Goal: Information Seeking & Learning: Learn about a topic

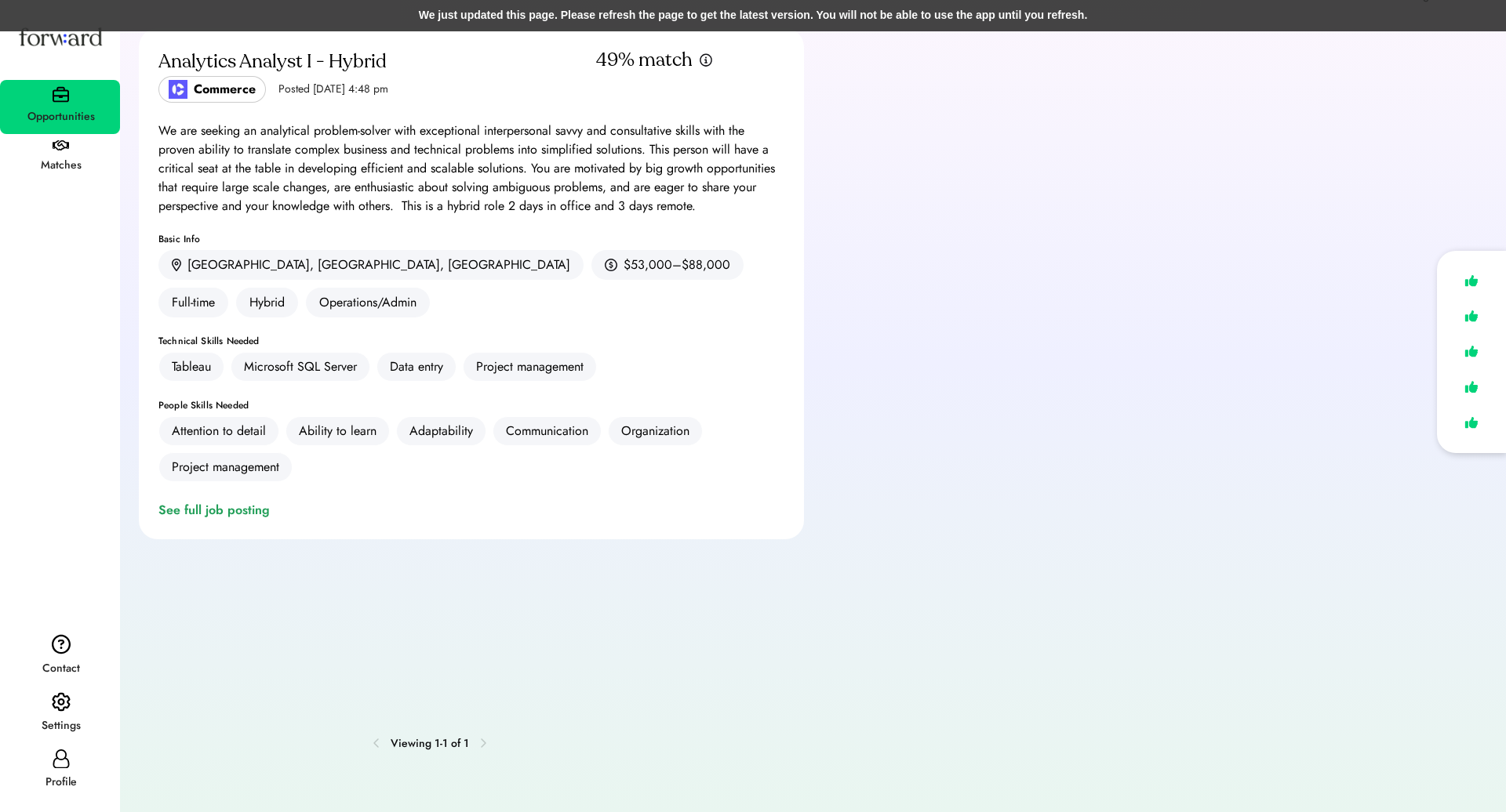
scroll to position [87, 0]
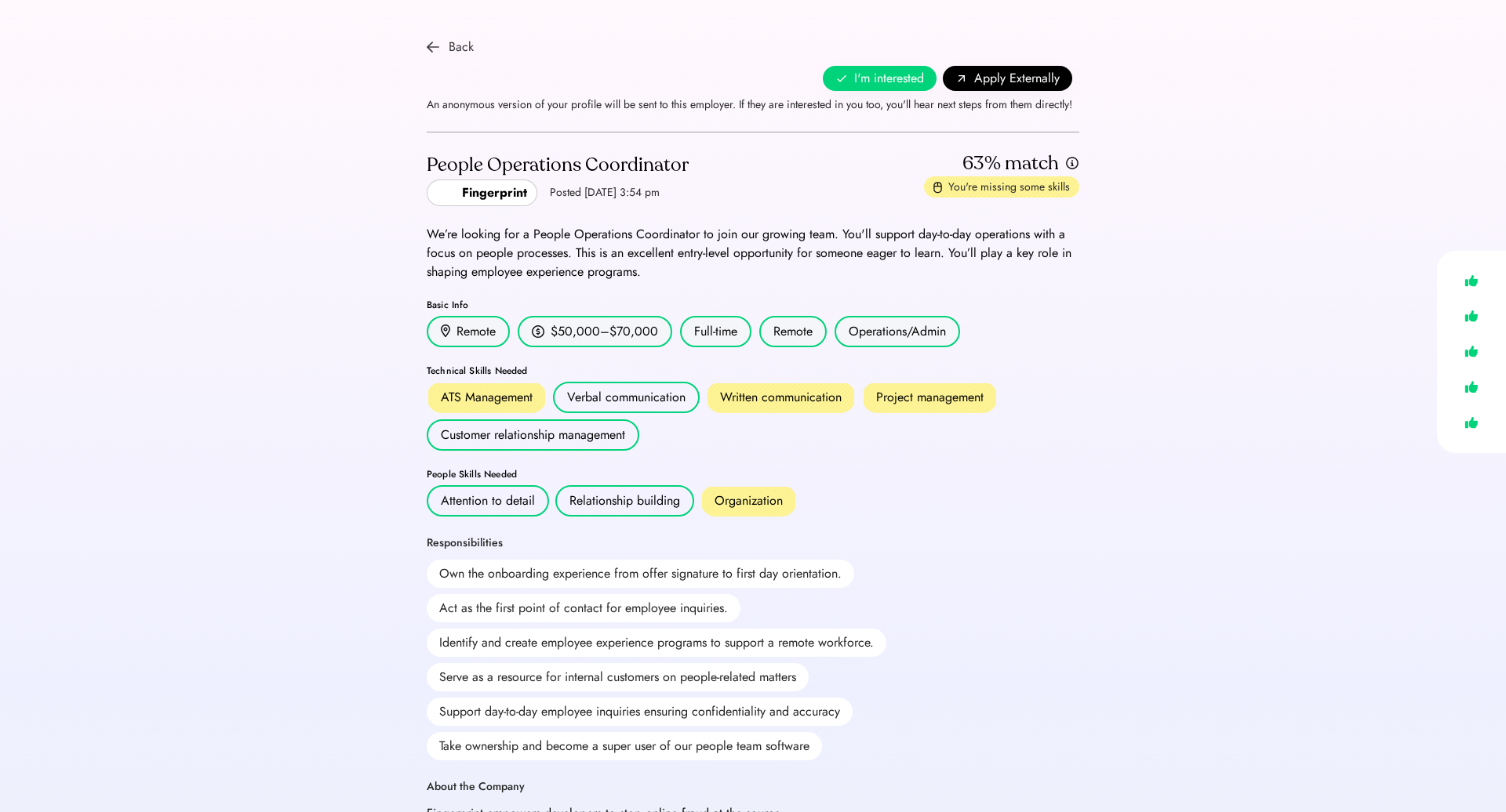
click at [456, 53] on div "Back" at bounding box center [460, 47] width 25 height 19
click at [446, 48] on div "Back" at bounding box center [450, 47] width 47 height 19
click at [471, 45] on div "Back" at bounding box center [460, 47] width 25 height 19
click at [464, 52] on div "Back" at bounding box center [460, 47] width 25 height 19
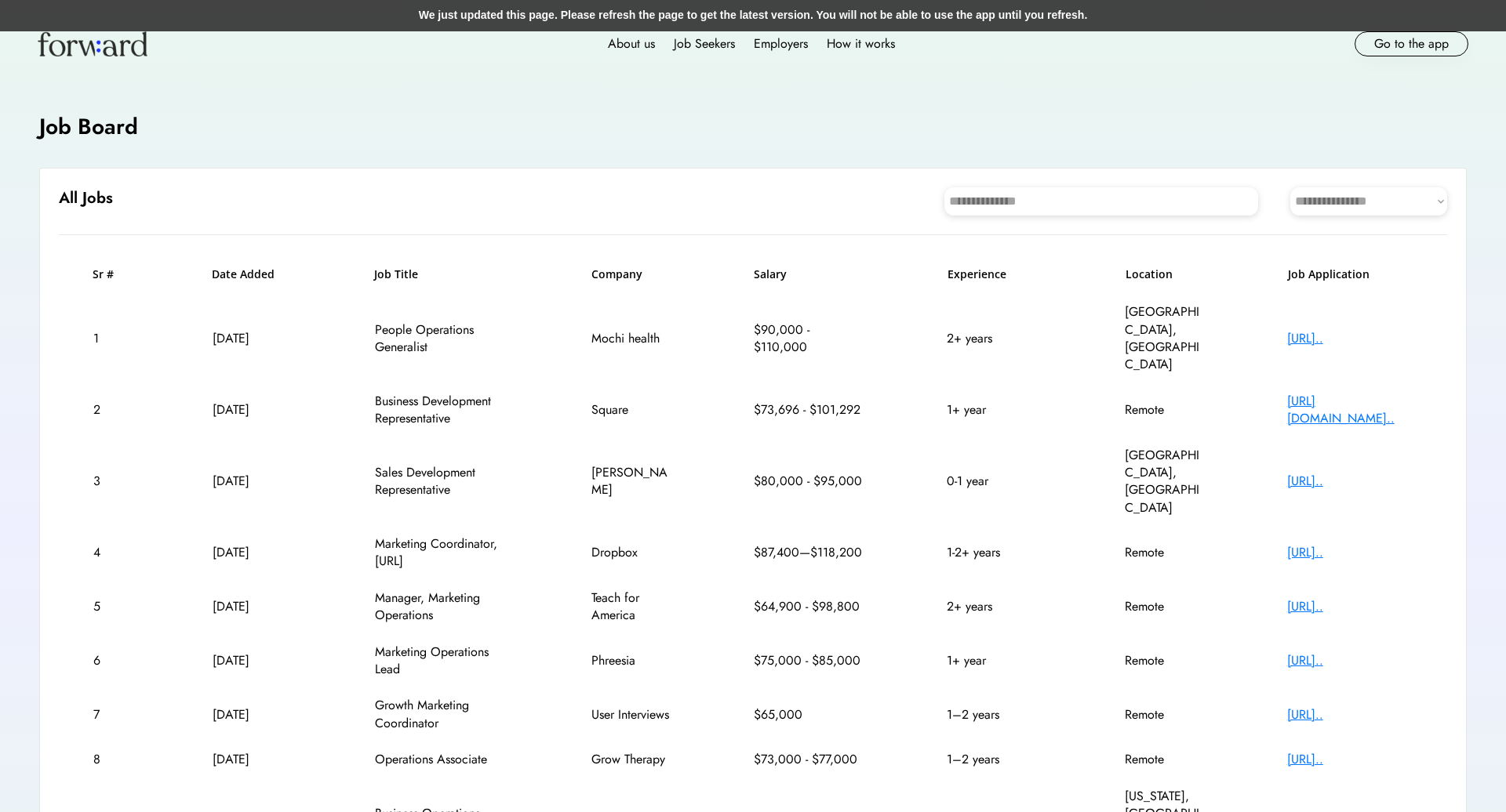
click at [465, 230] on div "**********" at bounding box center [753, 586] width 1428 height 836
